Goal: Information Seeking & Learning: Learn about a topic

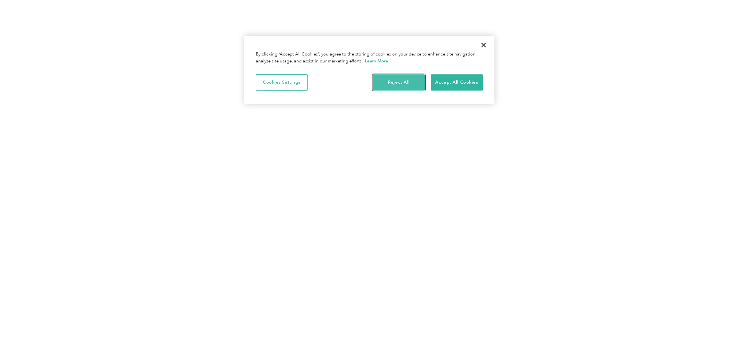
click at [408, 79] on button "Reject All" at bounding box center [399, 82] width 52 height 16
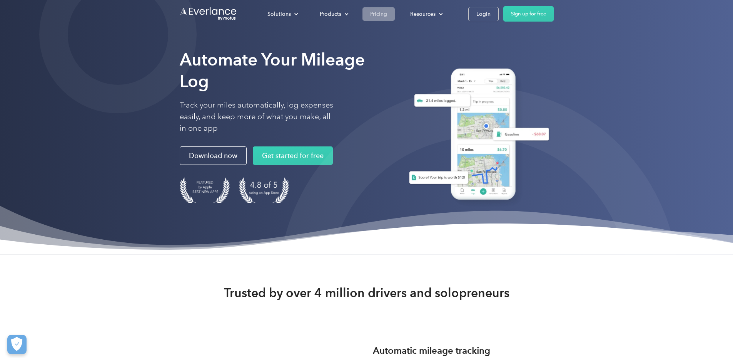
click at [395, 15] on link "Pricing" at bounding box center [379, 13] width 32 height 13
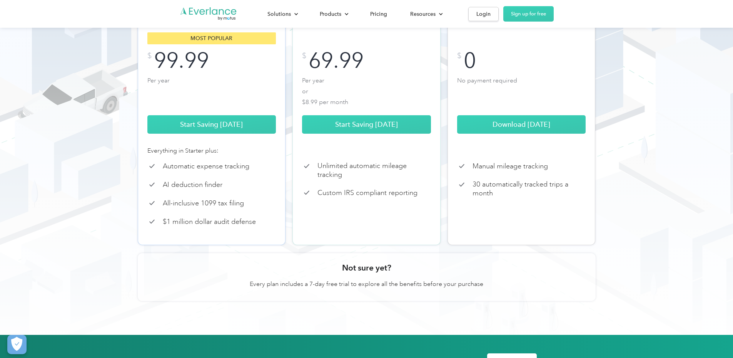
scroll to position [165, 0]
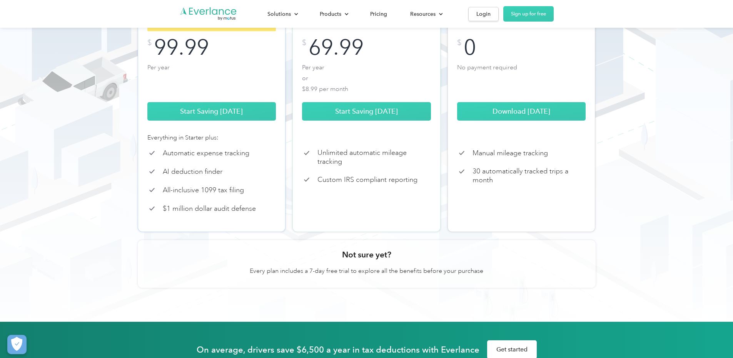
drag, startPoint x: 739, startPoint y: 54, endPoint x: 732, endPoint y: 78, distance: 25.1
click at [732, 78] on html "Solutions For companies Easy vehicle reimbursements For self-employed Maximize …" at bounding box center [366, 14] width 733 height 358
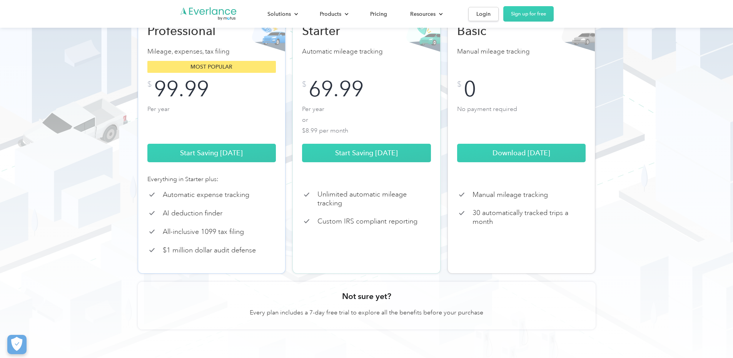
scroll to position [126, 0]
